Goal: Transaction & Acquisition: Purchase product/service

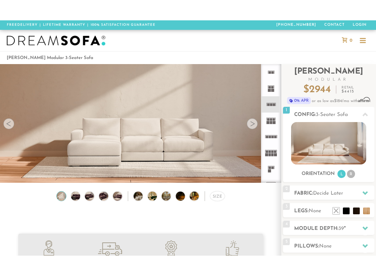
scroll to position [27, 0]
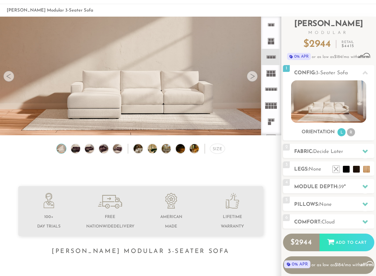
click at [346, 164] on ul at bounding box center [351, 167] width 41 height 10
click at [345, 172] on li at bounding box center [346, 169] width 7 height 7
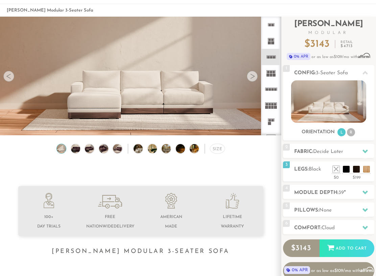
click at [355, 171] on li at bounding box center [356, 169] width 7 height 7
click at [319, 167] on span "Espresso" at bounding box center [319, 169] width 20 height 5
click at [345, 172] on li at bounding box center [346, 169] width 7 height 7
click at [364, 154] on div at bounding box center [366, 151] width 14 height 14
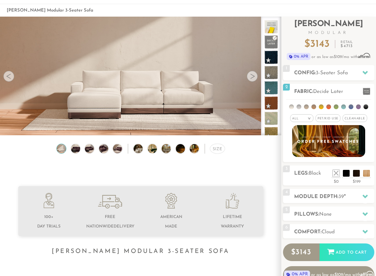
click at [332, 121] on span "Pet/Kid Use x" at bounding box center [328, 118] width 25 height 8
click at [359, 120] on span "Cleanable x" at bounding box center [357, 118] width 25 height 8
click at [366, 198] on icon at bounding box center [365, 196] width 5 height 4
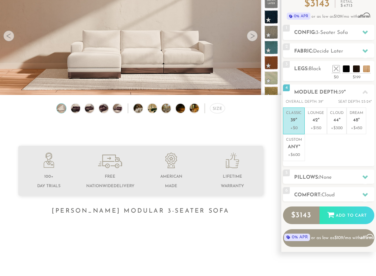
click at [366, 178] on icon at bounding box center [365, 176] width 5 height 5
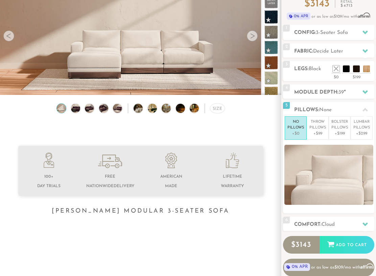
click at [338, 134] on p "+$199" at bounding box center [340, 133] width 17 height 6
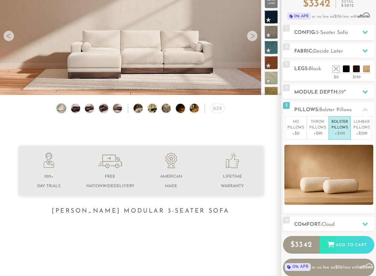
click at [361, 131] on p "+$299" at bounding box center [362, 133] width 17 height 6
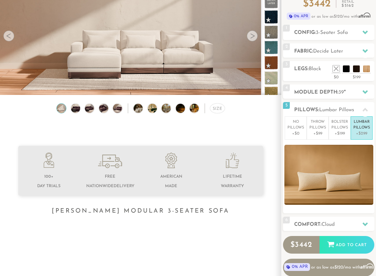
click at [316, 133] on p "+$99" at bounding box center [318, 133] width 17 height 6
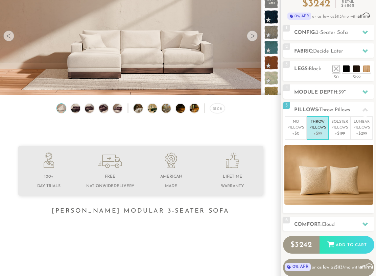
click at [357, 127] on p "Lumbar Pillows" at bounding box center [362, 124] width 17 height 11
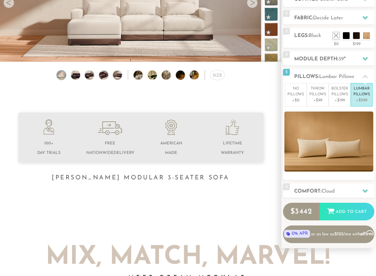
scroll to position [103, 0]
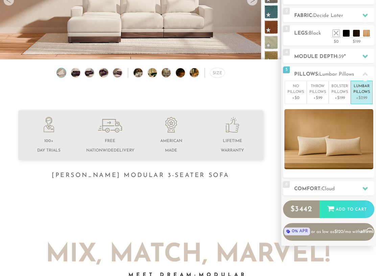
click at [366, 187] on icon at bounding box center [365, 188] width 5 height 5
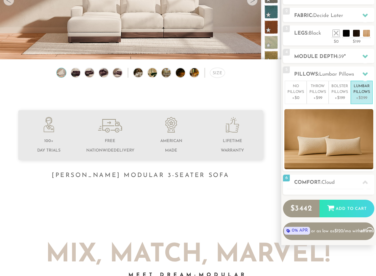
scroll to position [103, 0]
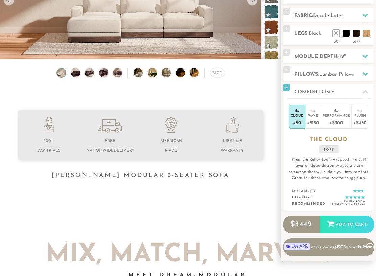
click at [361, 120] on div "+$450" at bounding box center [360, 122] width 13 height 10
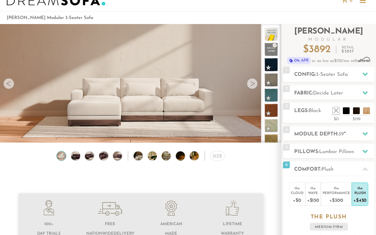
scroll to position [9, 0]
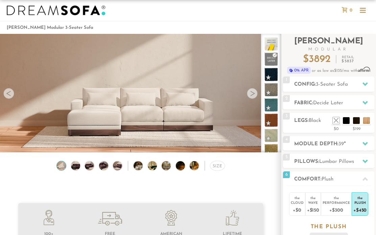
click at [363, 85] on icon at bounding box center [365, 84] width 5 height 5
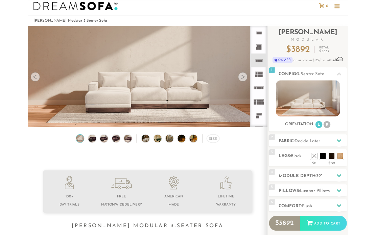
scroll to position [0, 0]
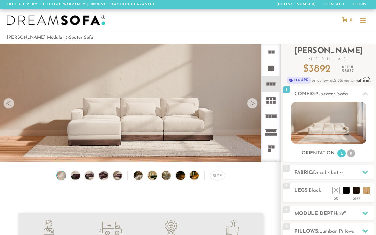
click at [272, 55] on icon at bounding box center [271, 52] width 16 height 16
